Goal: Information Seeking & Learning: Learn about a topic

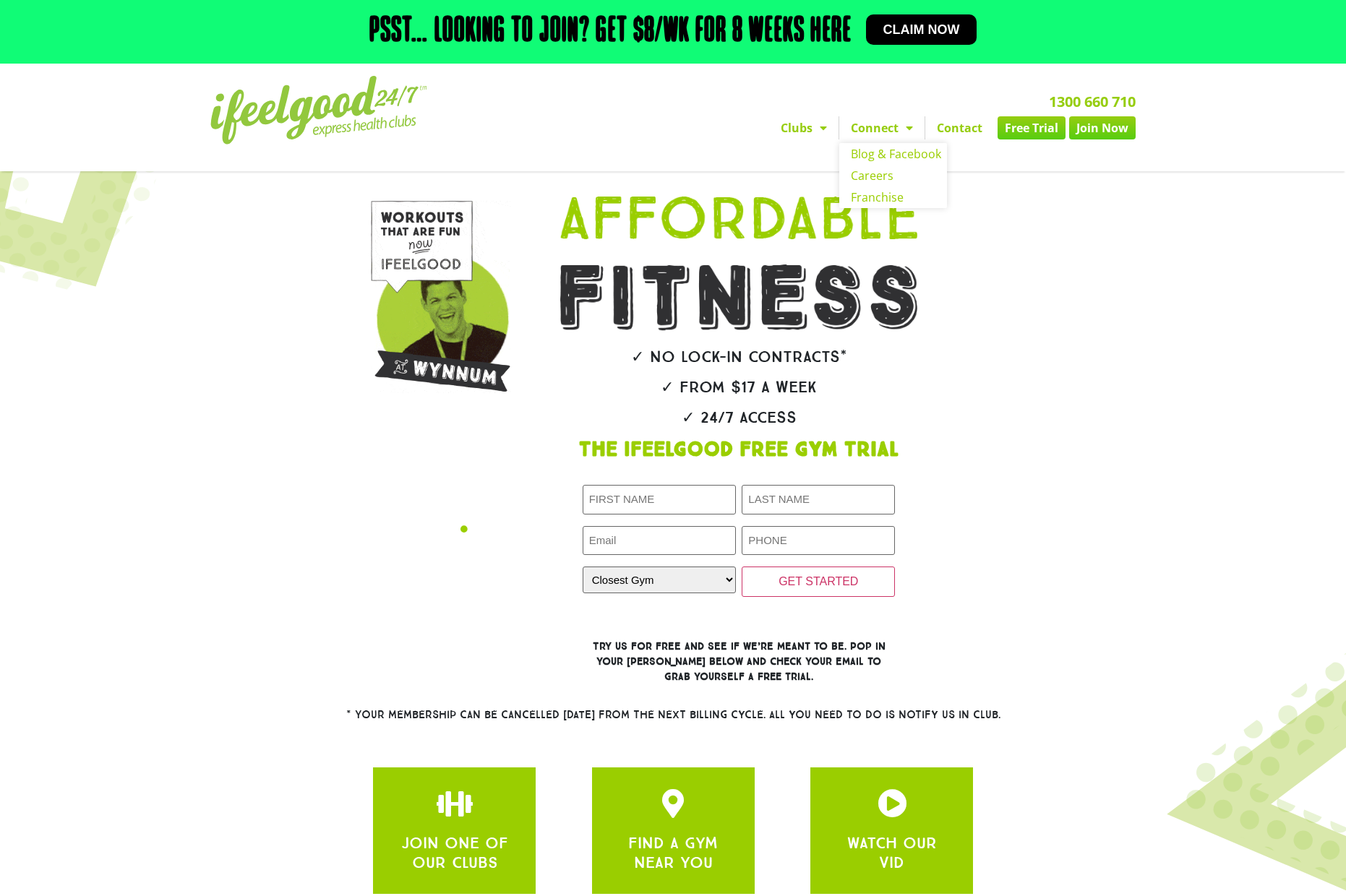
click at [878, 139] on link "Connect" at bounding box center [882, 128] width 86 height 23
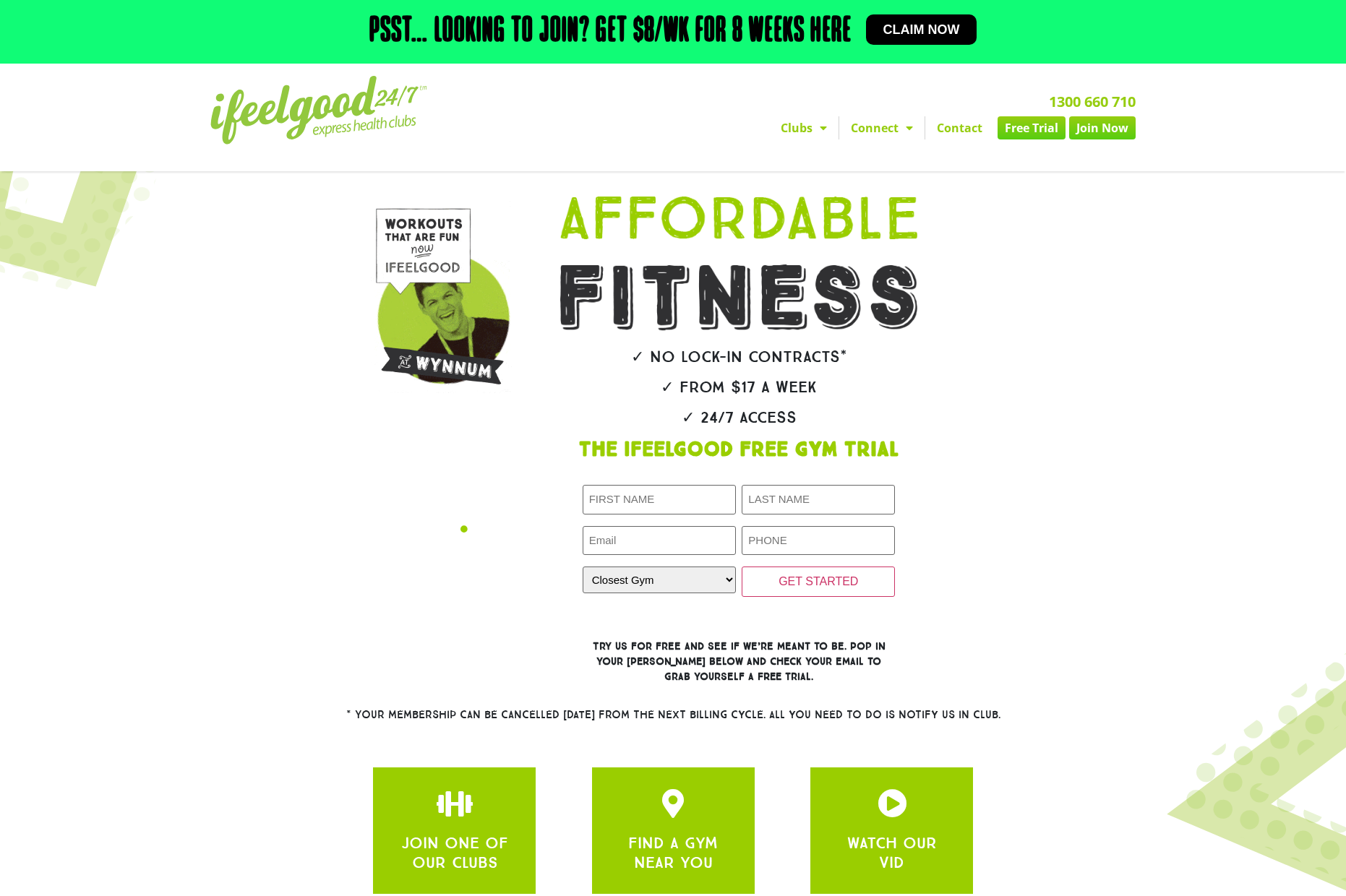
click at [878, 139] on link "Connect" at bounding box center [882, 128] width 86 height 23
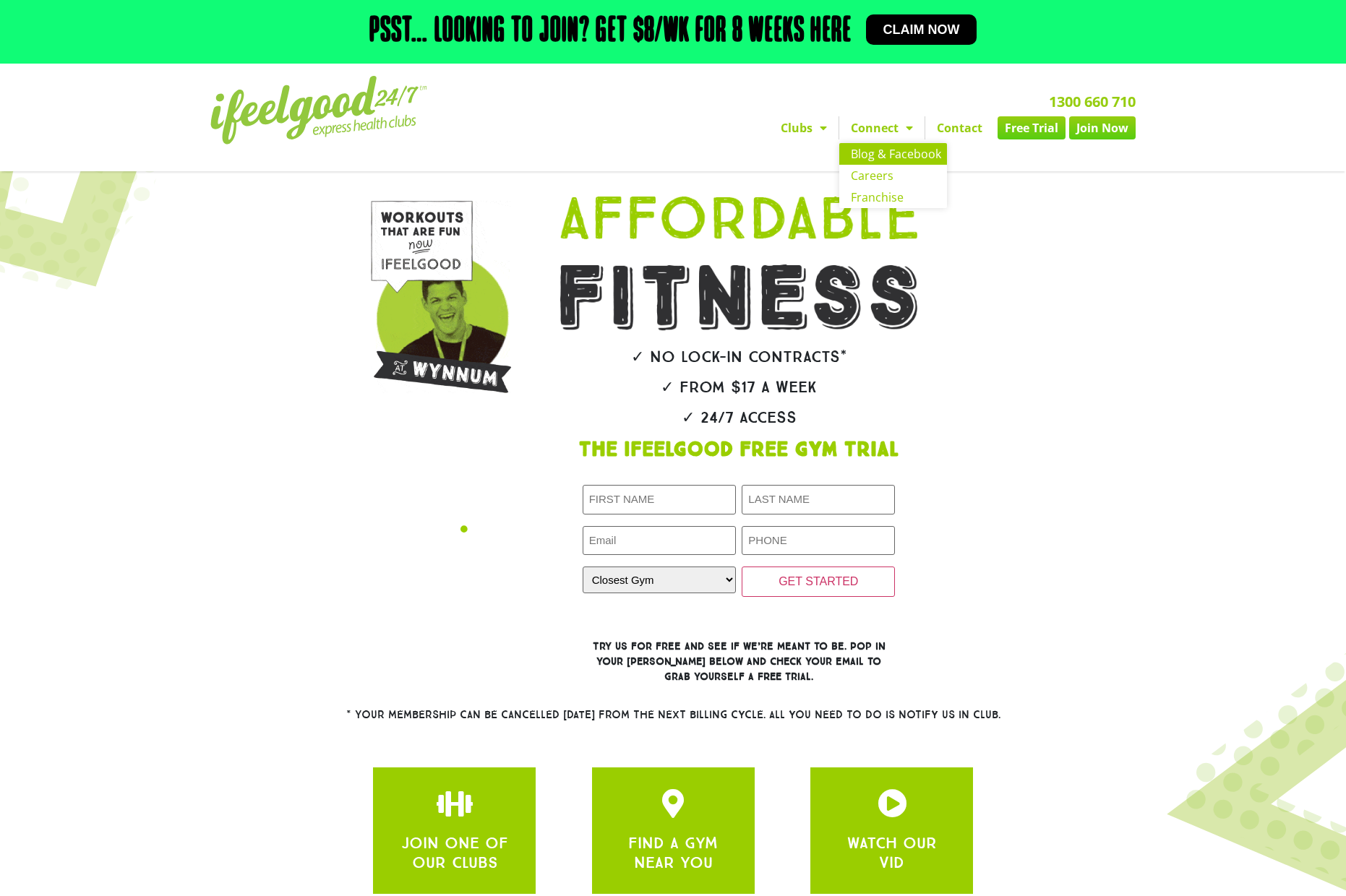
click at [879, 164] on link "Blog & Facebook" at bounding box center [893, 154] width 108 height 22
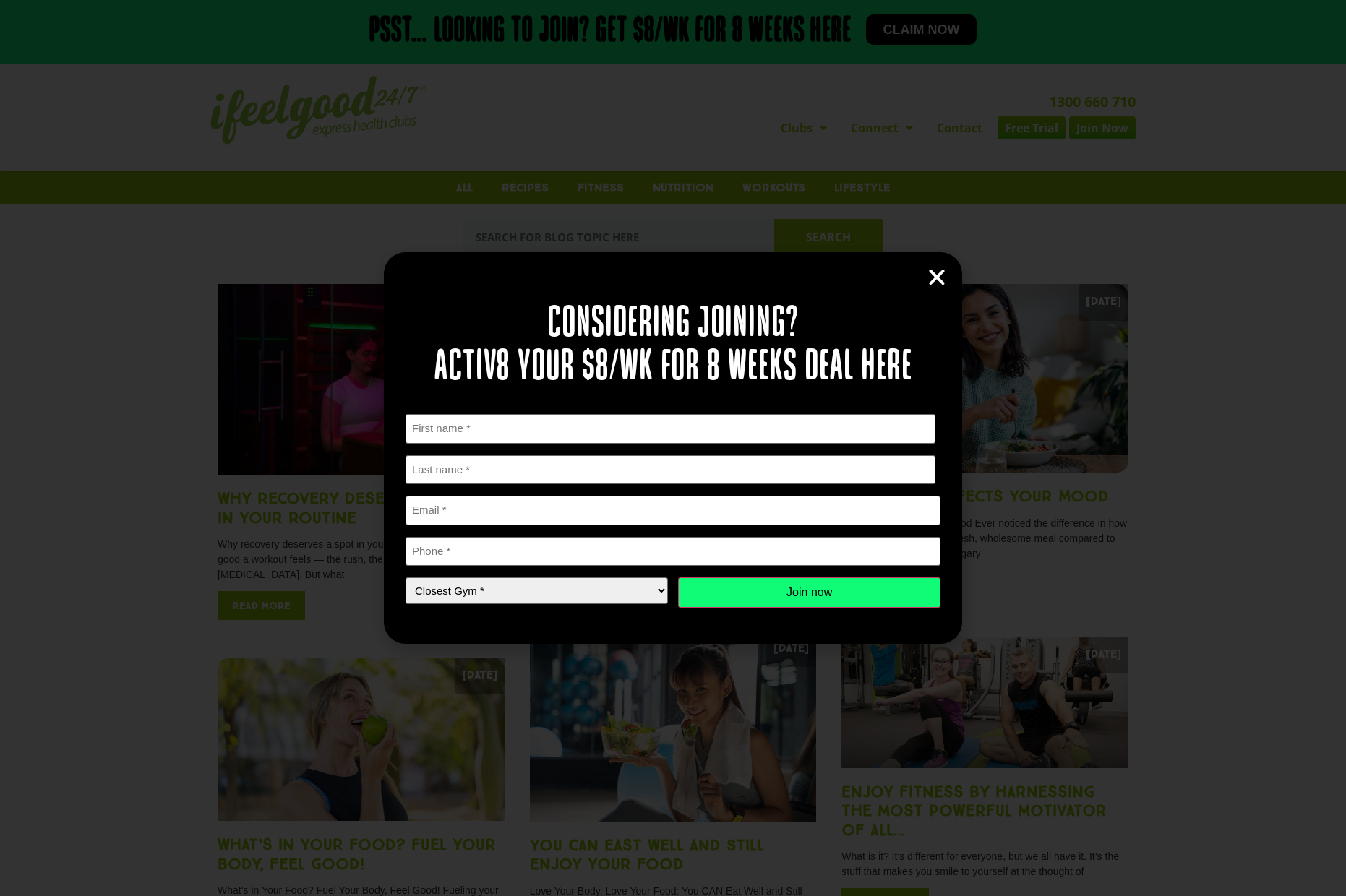
click at [940, 275] on icon "Close" at bounding box center [937, 278] width 22 height 22
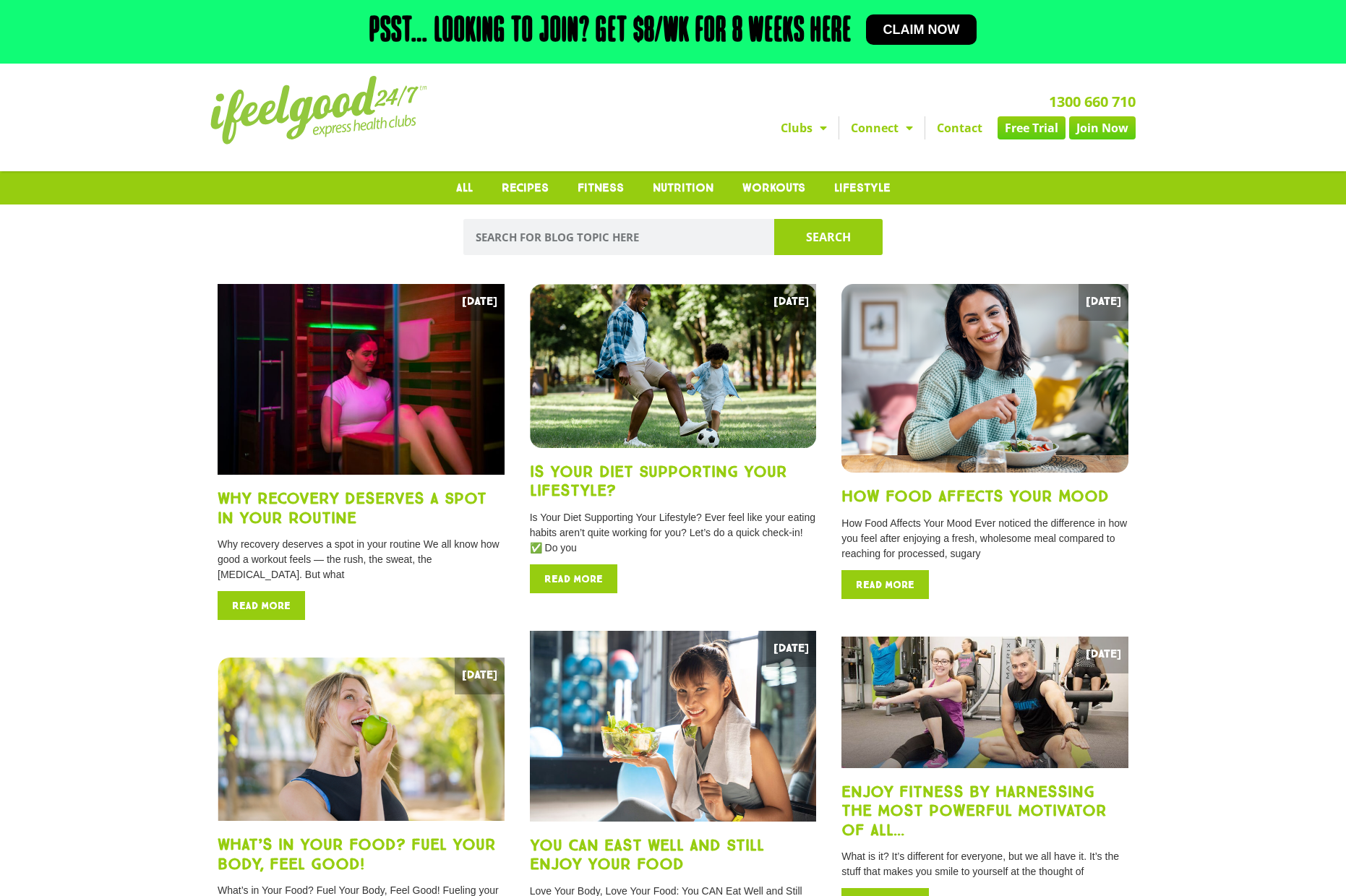
click at [932, 30] on span "Claim now" at bounding box center [922, 30] width 77 height 13
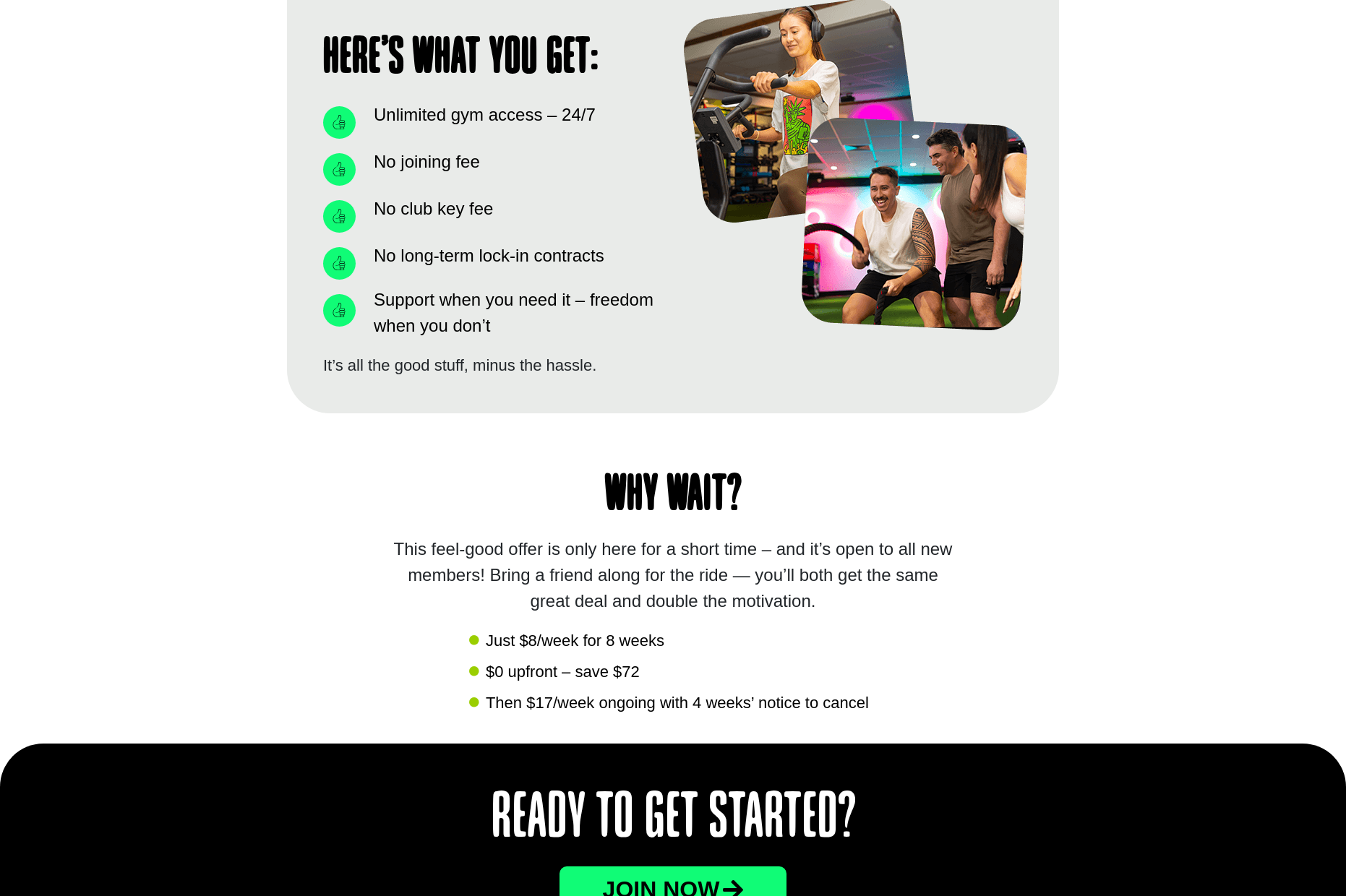
scroll to position [1679, 0]
